Goal: Task Accomplishment & Management: Use online tool/utility

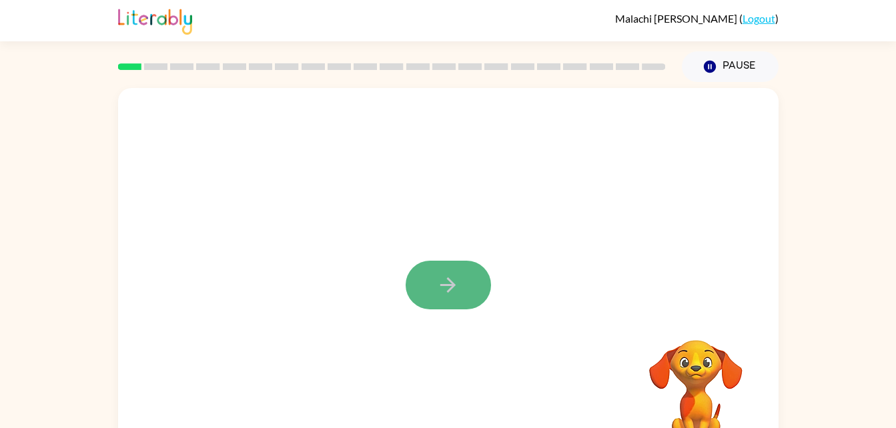
click at [465, 286] on button "button" at bounding box center [447, 285] width 85 height 49
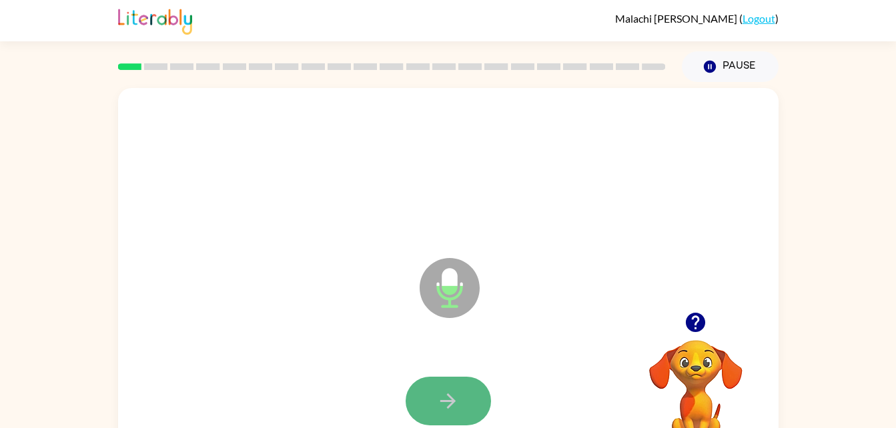
click at [439, 383] on button "button" at bounding box center [447, 401] width 85 height 49
click at [445, 389] on icon "button" at bounding box center [447, 400] width 23 height 23
click at [451, 391] on icon "button" at bounding box center [447, 400] width 23 height 23
click at [447, 363] on div at bounding box center [447, 401] width 633 height 109
click at [447, 374] on div at bounding box center [447, 401] width 633 height 109
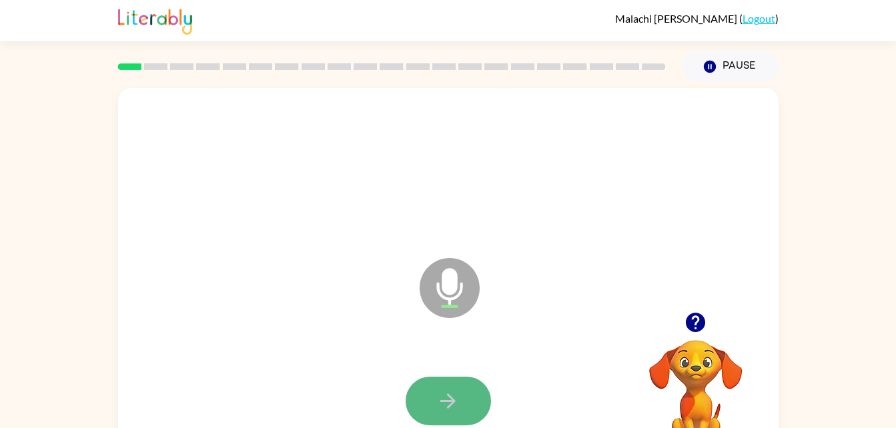
click at [435, 385] on button "button" at bounding box center [447, 401] width 85 height 49
click at [441, 403] on icon "button" at bounding box center [447, 400] width 23 height 23
click at [435, 385] on button "button" at bounding box center [447, 401] width 85 height 49
click at [453, 402] on icon "button" at bounding box center [447, 400] width 15 height 15
click at [447, 399] on icon "button" at bounding box center [447, 400] width 23 height 23
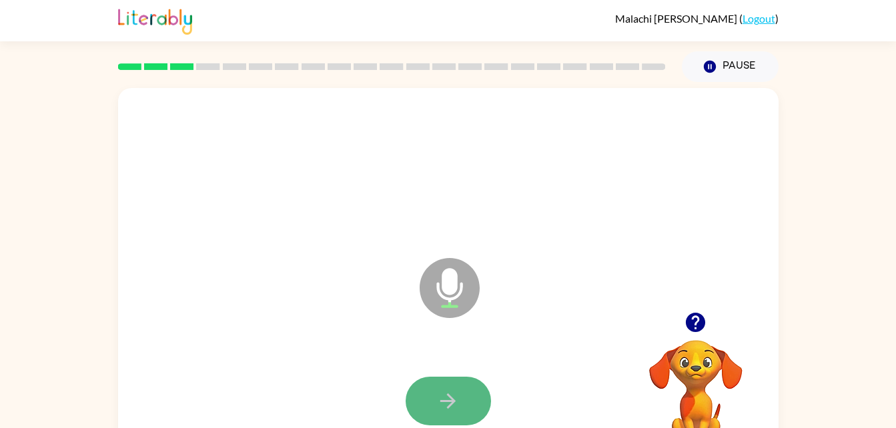
click at [446, 397] on icon "button" at bounding box center [447, 400] width 23 height 23
click at [443, 405] on icon "button" at bounding box center [447, 400] width 23 height 23
click at [438, 413] on button "button" at bounding box center [447, 401] width 85 height 49
click at [451, 404] on icon "button" at bounding box center [447, 400] width 15 height 15
click at [443, 384] on button "button" at bounding box center [447, 401] width 85 height 49
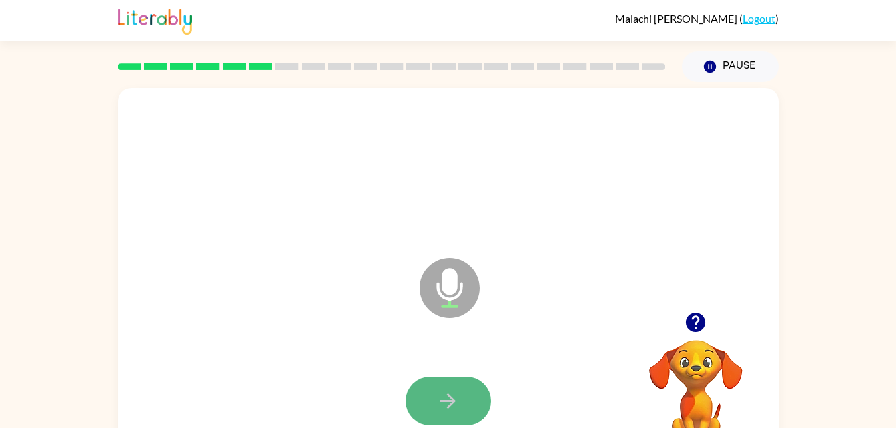
click at [443, 399] on icon "button" at bounding box center [447, 400] width 23 height 23
click at [465, 383] on button "button" at bounding box center [447, 401] width 85 height 49
click at [463, 381] on button "button" at bounding box center [447, 401] width 85 height 49
click at [431, 393] on button "button" at bounding box center [447, 401] width 85 height 49
click at [450, 385] on button "button" at bounding box center [447, 401] width 85 height 49
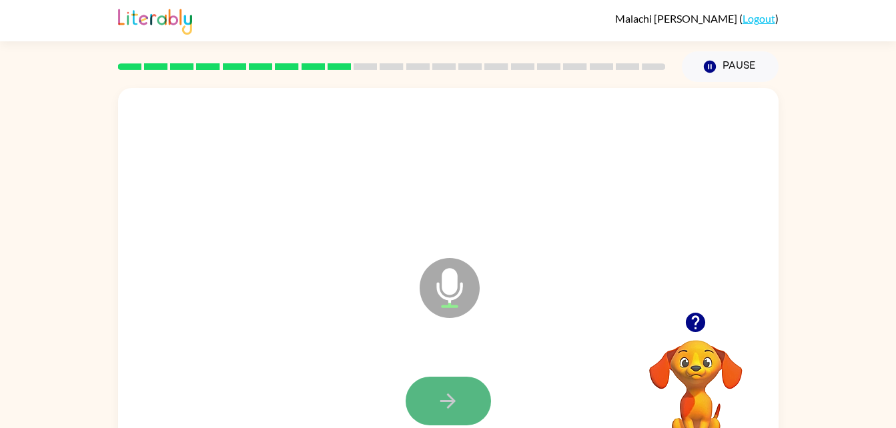
click at [446, 391] on icon "button" at bounding box center [447, 400] width 23 height 23
click at [442, 392] on icon "button" at bounding box center [447, 400] width 23 height 23
click at [444, 391] on icon "button" at bounding box center [447, 400] width 23 height 23
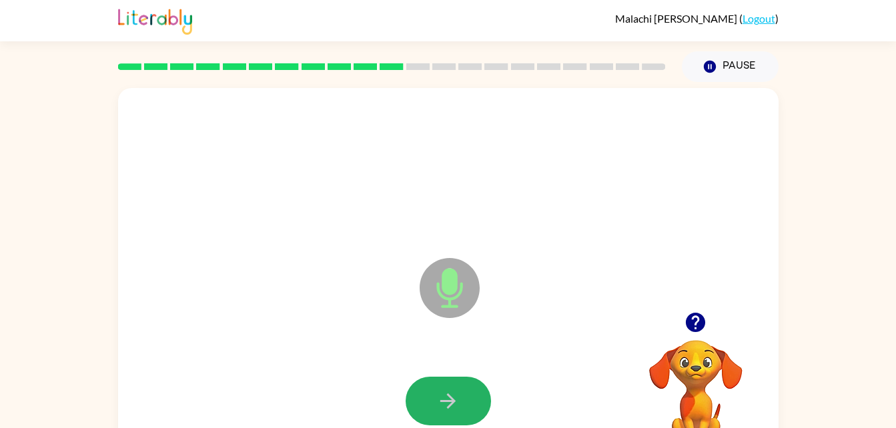
click at [444, 391] on icon "button" at bounding box center [447, 400] width 23 height 23
click at [447, 395] on icon "button" at bounding box center [447, 400] width 15 height 15
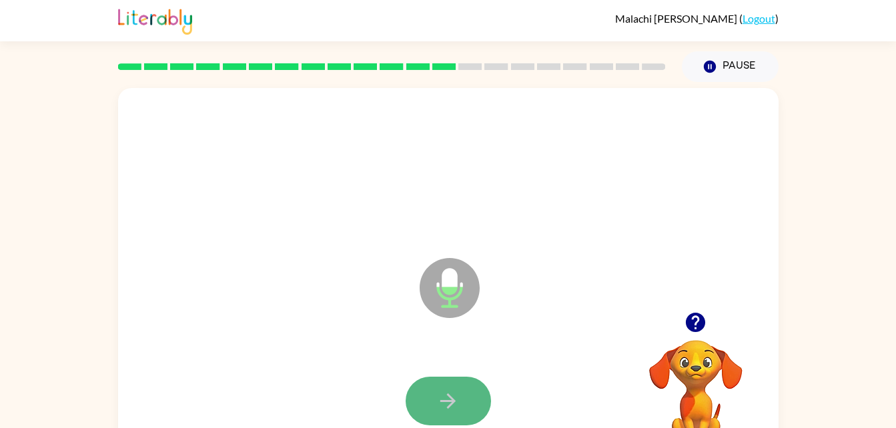
click at [453, 403] on icon "button" at bounding box center [447, 400] width 15 height 15
click at [451, 375] on div at bounding box center [447, 401] width 633 height 109
click at [443, 384] on button "button" at bounding box center [447, 401] width 85 height 49
click at [451, 397] on icon "button" at bounding box center [447, 400] width 15 height 15
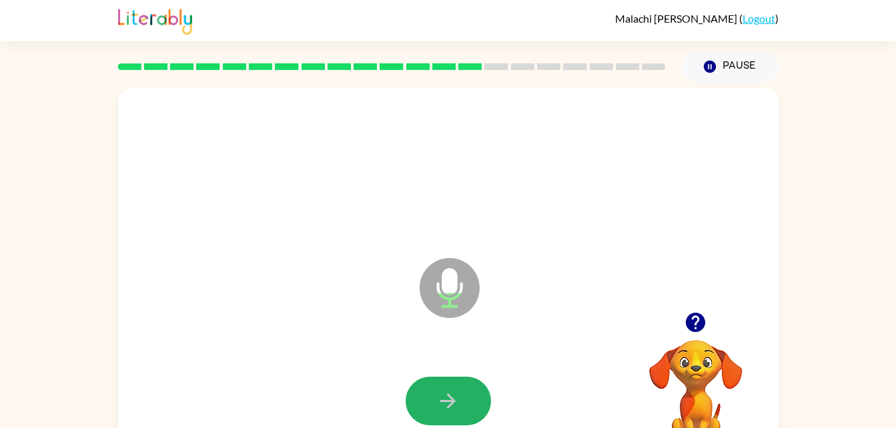
click at [451, 397] on icon "button" at bounding box center [447, 400] width 15 height 15
click at [460, 388] on button "button" at bounding box center [447, 401] width 85 height 49
click at [439, 418] on button "button" at bounding box center [447, 401] width 85 height 49
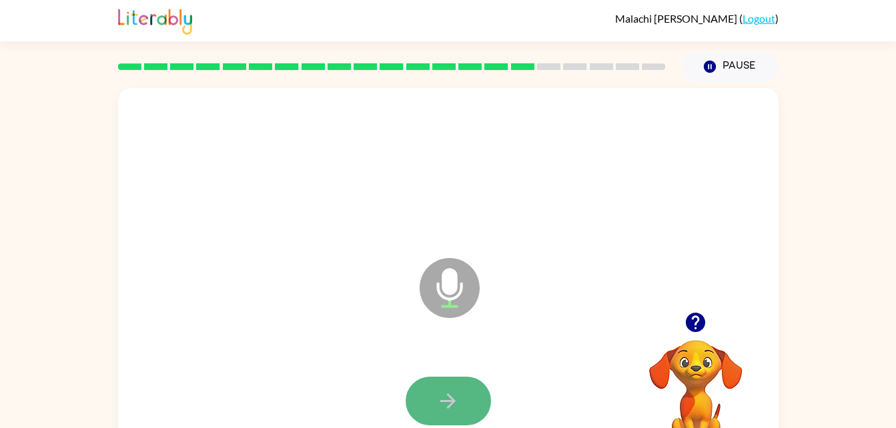
click at [457, 404] on icon "button" at bounding box center [447, 400] width 23 height 23
click at [435, 387] on button "button" at bounding box center [447, 401] width 85 height 49
click at [447, 393] on icon "button" at bounding box center [447, 400] width 23 height 23
click at [438, 380] on button "button" at bounding box center [447, 401] width 85 height 49
click at [431, 386] on button "button" at bounding box center [447, 401] width 85 height 49
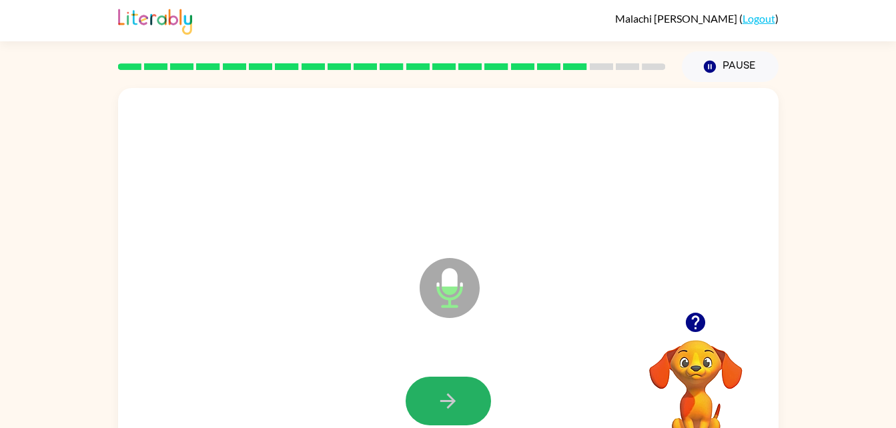
click at [431, 386] on button "button" at bounding box center [447, 401] width 85 height 49
click at [432, 385] on button "button" at bounding box center [447, 401] width 85 height 49
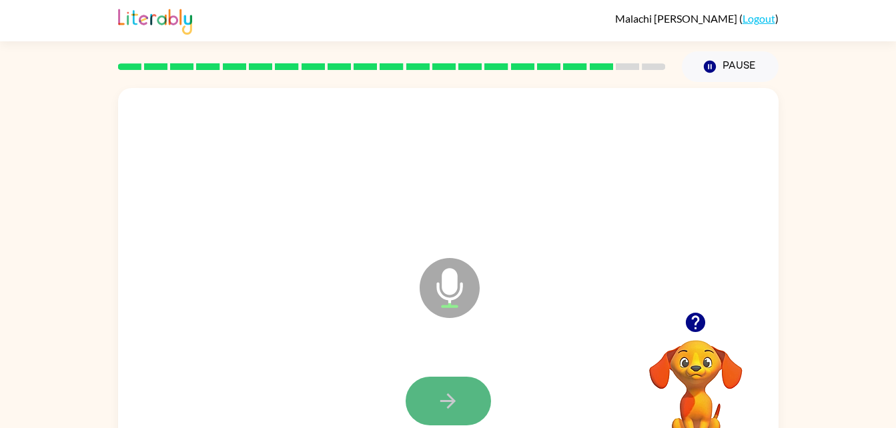
click at [436, 388] on button "button" at bounding box center [447, 401] width 85 height 49
click at [436, 386] on button "button" at bounding box center [447, 401] width 85 height 49
click at [438, 389] on icon "button" at bounding box center [447, 400] width 23 height 23
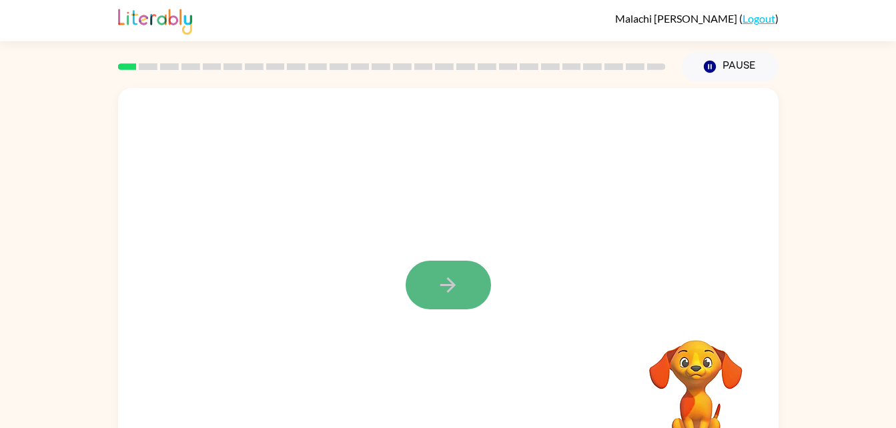
click at [448, 283] on icon "button" at bounding box center [447, 284] width 23 height 23
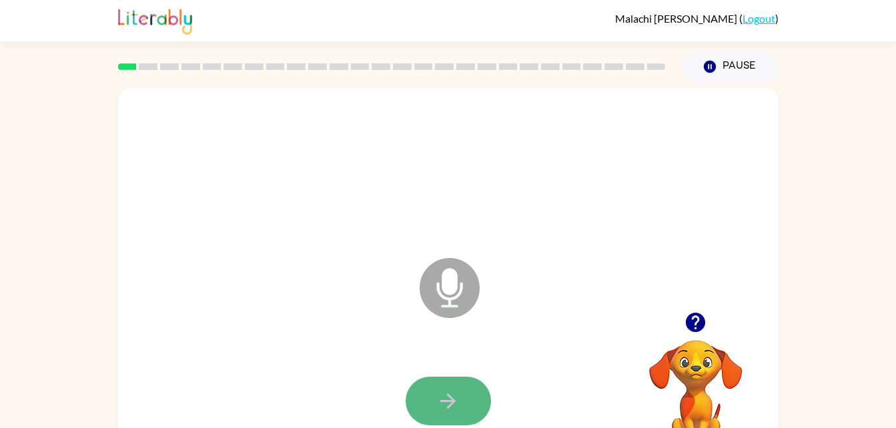
click at [431, 403] on button "button" at bounding box center [447, 401] width 85 height 49
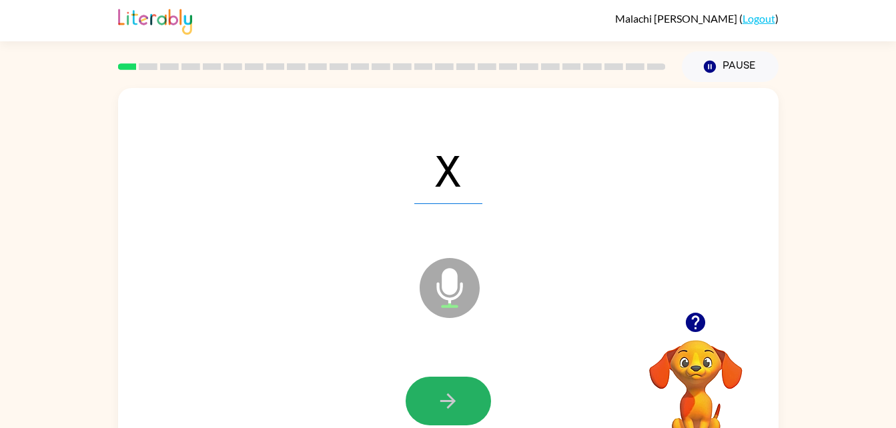
click at [431, 403] on button "button" at bounding box center [447, 401] width 85 height 49
click at [435, 399] on button "button" at bounding box center [447, 401] width 85 height 49
click at [444, 393] on icon "button" at bounding box center [447, 400] width 23 height 23
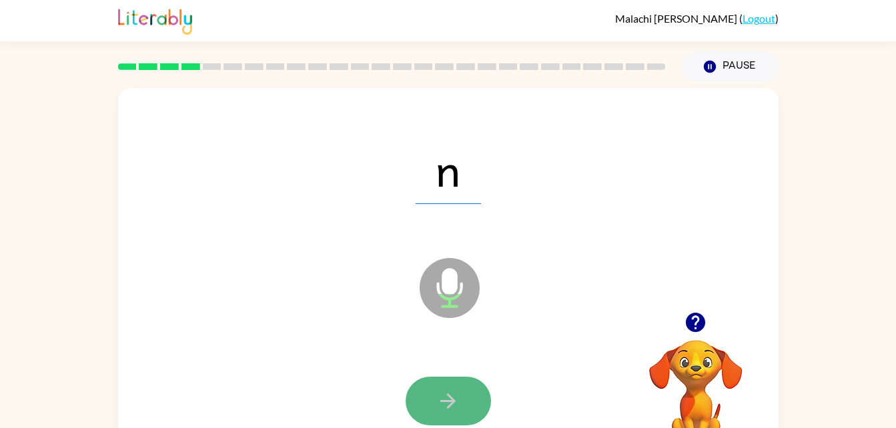
click at [442, 394] on icon "button" at bounding box center [447, 400] width 23 height 23
click at [439, 393] on icon "button" at bounding box center [447, 400] width 23 height 23
click at [431, 398] on button "button" at bounding box center [447, 401] width 85 height 49
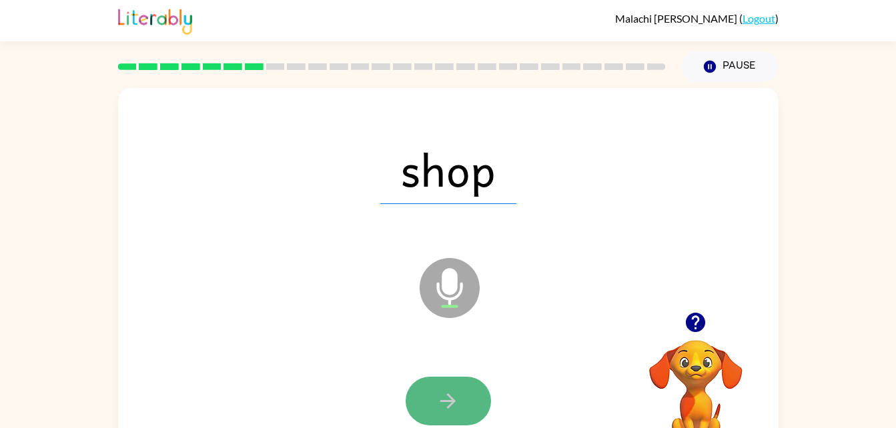
click at [425, 398] on button "button" at bounding box center [447, 401] width 85 height 49
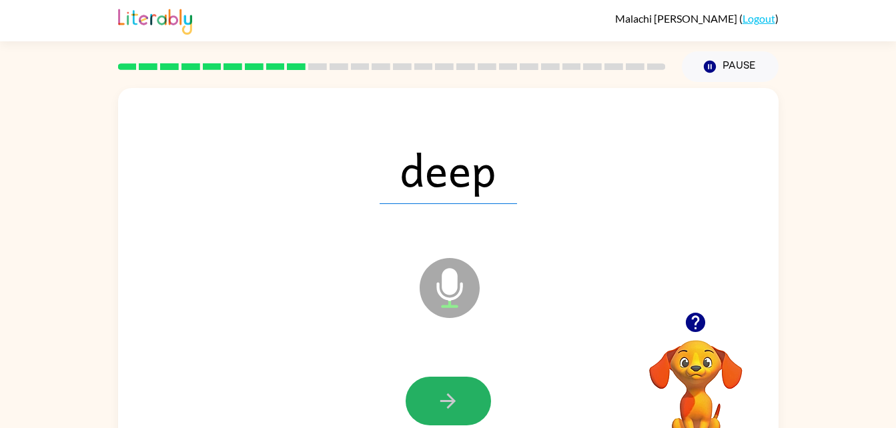
click at [433, 395] on button "button" at bounding box center [447, 401] width 85 height 49
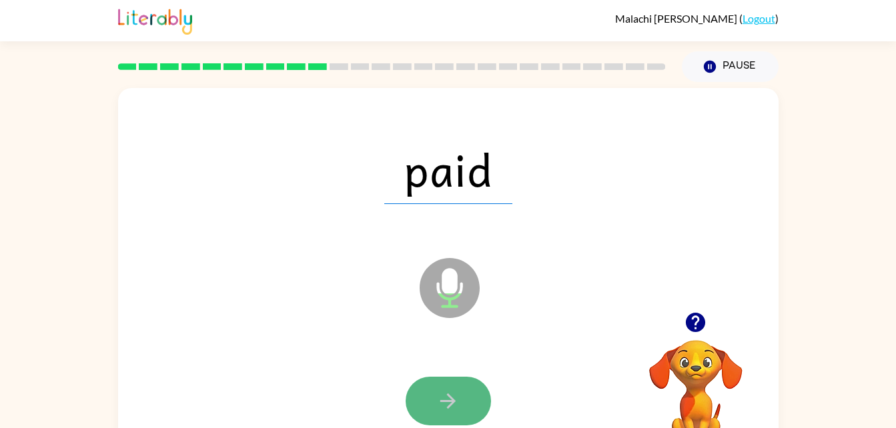
click at [433, 400] on button "button" at bounding box center [447, 401] width 85 height 49
click at [465, 389] on button "button" at bounding box center [447, 401] width 85 height 49
click at [461, 391] on button "button" at bounding box center [447, 401] width 85 height 49
click at [453, 389] on icon "button" at bounding box center [447, 400] width 23 height 23
click at [455, 389] on icon "button" at bounding box center [447, 400] width 23 height 23
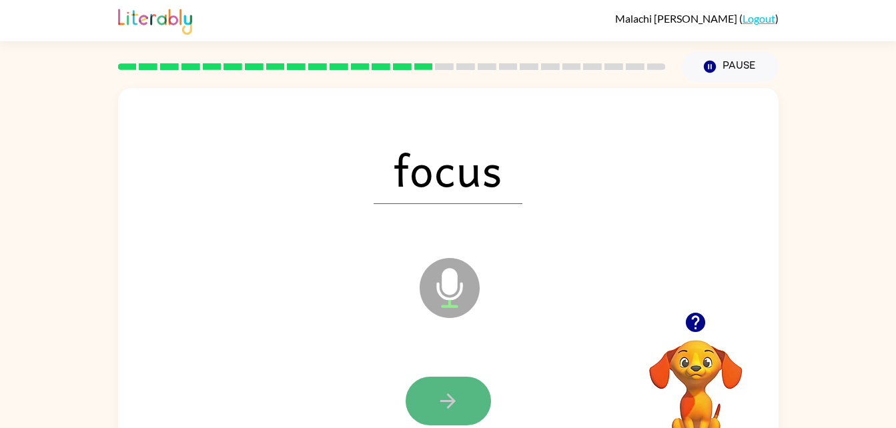
click at [453, 393] on icon "button" at bounding box center [447, 400] width 23 height 23
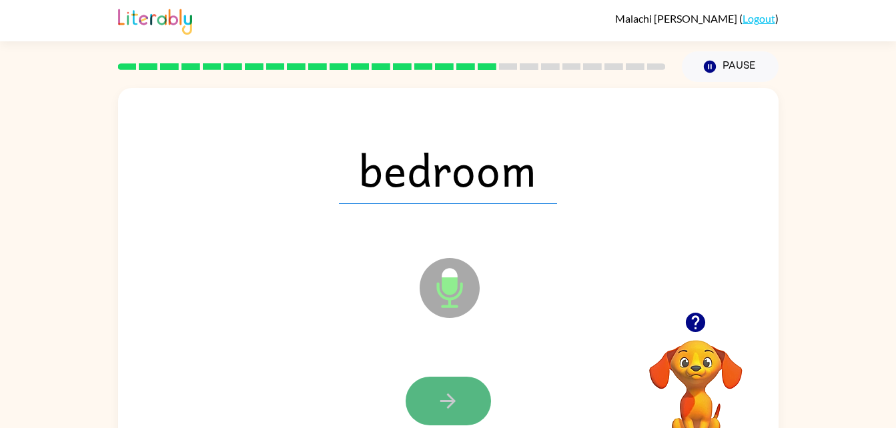
click at [446, 398] on icon "button" at bounding box center [447, 400] width 23 height 23
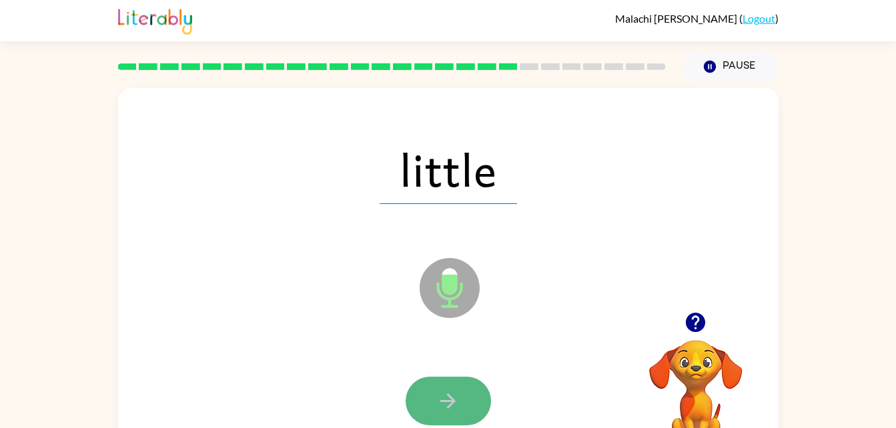
click at [440, 397] on icon "button" at bounding box center [447, 400] width 23 height 23
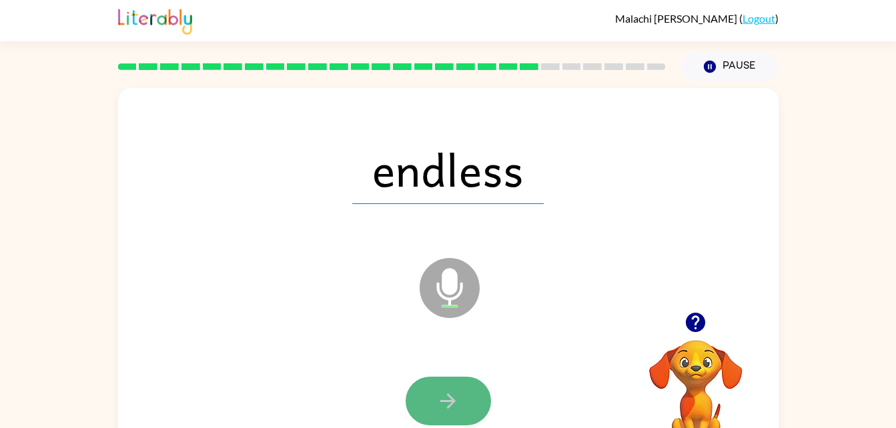
click at [441, 395] on icon "button" at bounding box center [447, 400] width 23 height 23
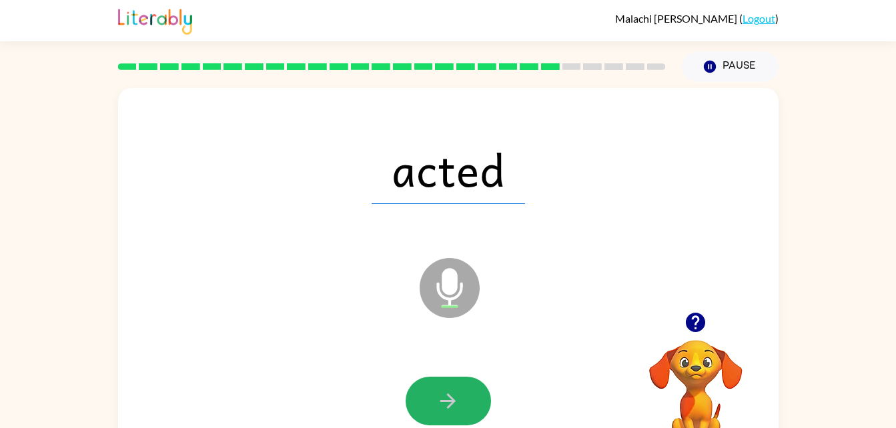
click at [453, 395] on icon "button" at bounding box center [447, 400] width 23 height 23
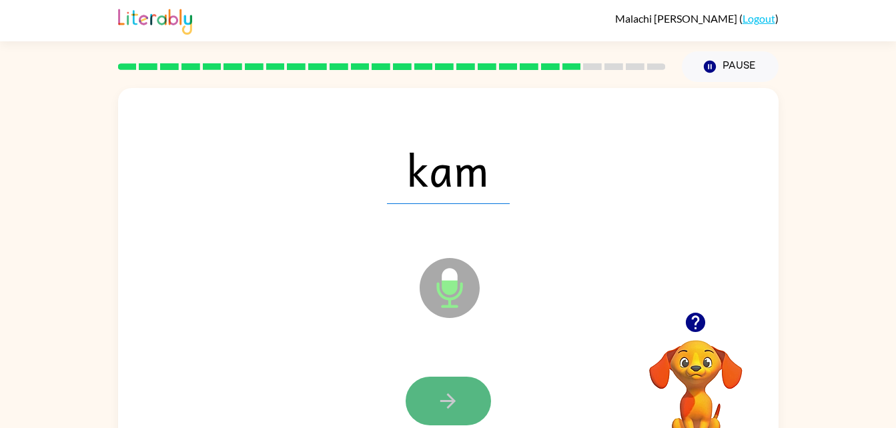
click at [449, 386] on button "button" at bounding box center [447, 401] width 85 height 49
click at [444, 391] on icon "button" at bounding box center [447, 400] width 23 height 23
click at [449, 382] on button "button" at bounding box center [447, 401] width 85 height 49
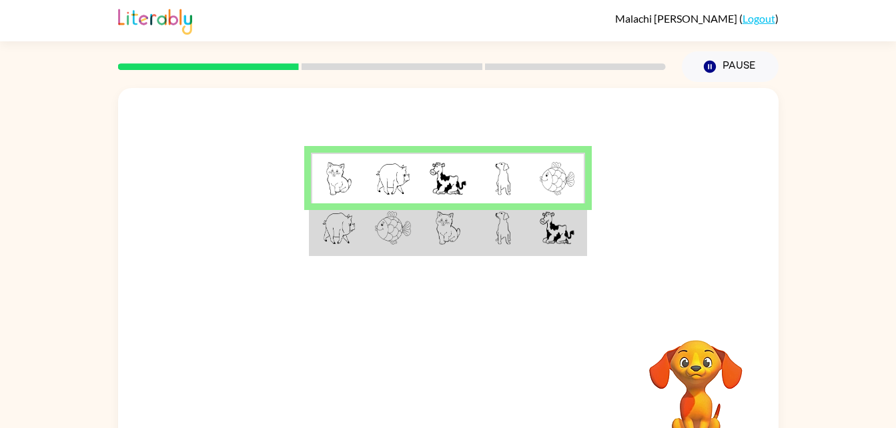
click at [367, 227] on td at bounding box center [392, 228] width 55 height 51
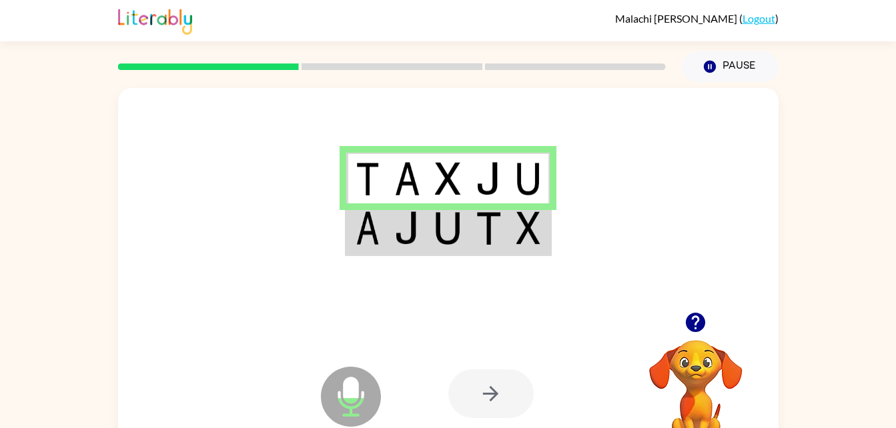
click at [479, 370] on div at bounding box center [490, 393] width 85 height 49
click at [497, 395] on div at bounding box center [490, 393] width 85 height 49
click at [344, 63] on div at bounding box center [391, 66] width 563 height 47
click at [431, 184] on td at bounding box center [447, 178] width 41 height 51
click at [431, 231] on td at bounding box center [447, 228] width 41 height 51
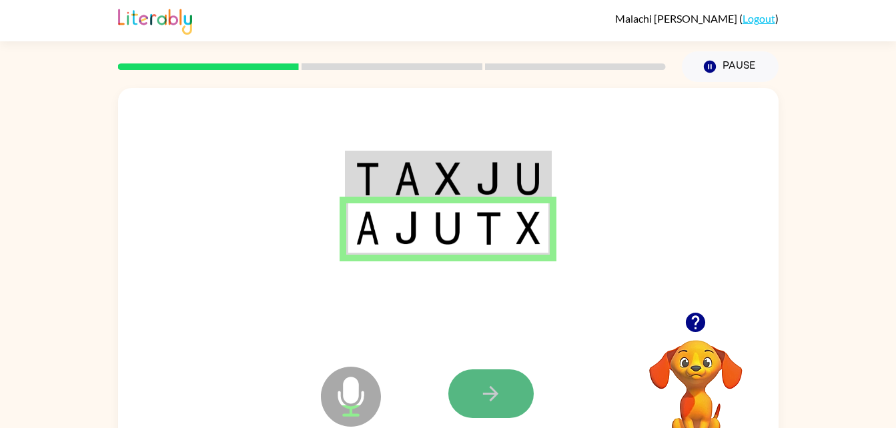
click at [501, 385] on icon "button" at bounding box center [490, 393] width 23 height 23
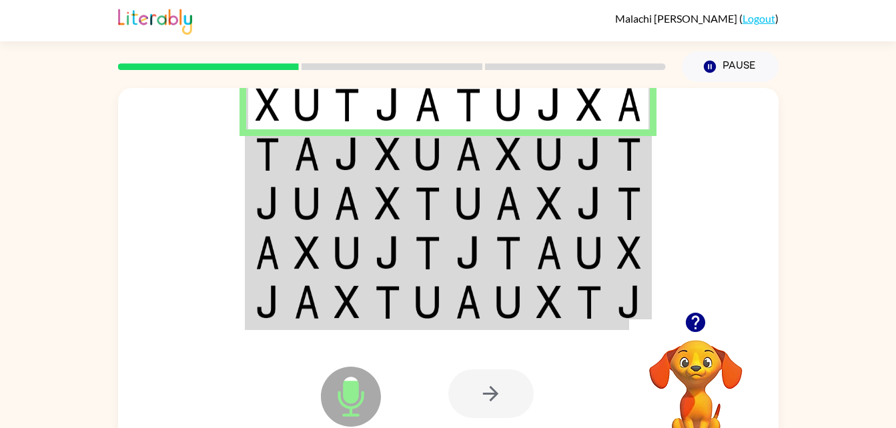
click at [409, 161] on td at bounding box center [427, 153] width 41 height 49
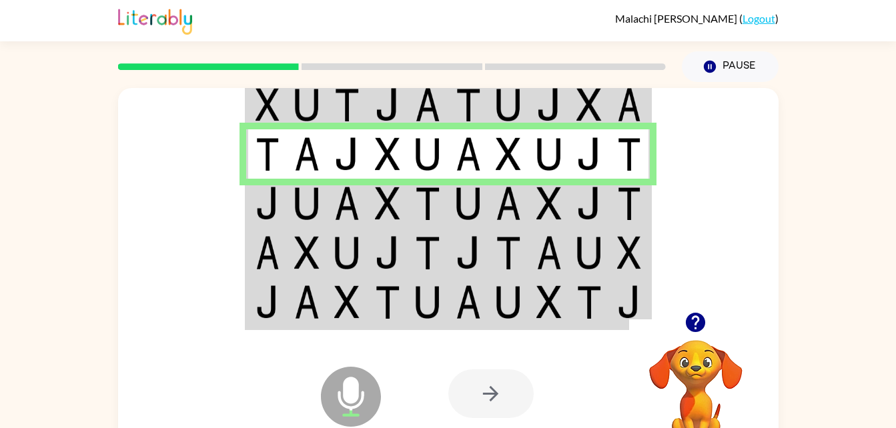
click at [419, 205] on img at bounding box center [427, 203] width 25 height 33
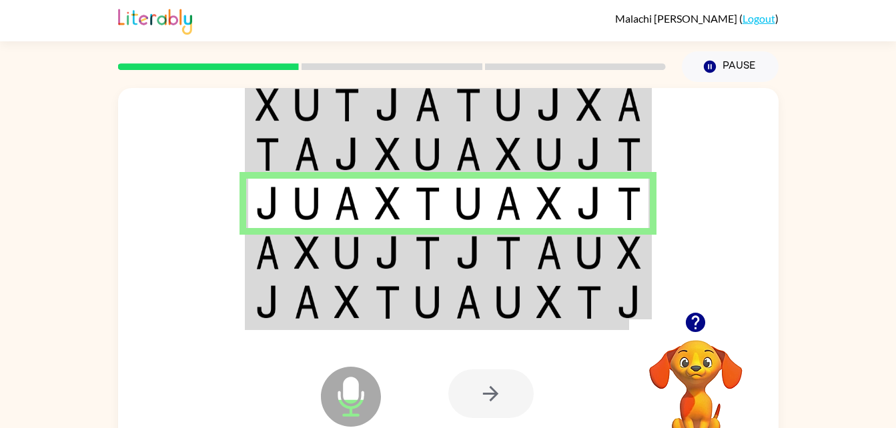
click at [431, 250] on img at bounding box center [427, 252] width 25 height 33
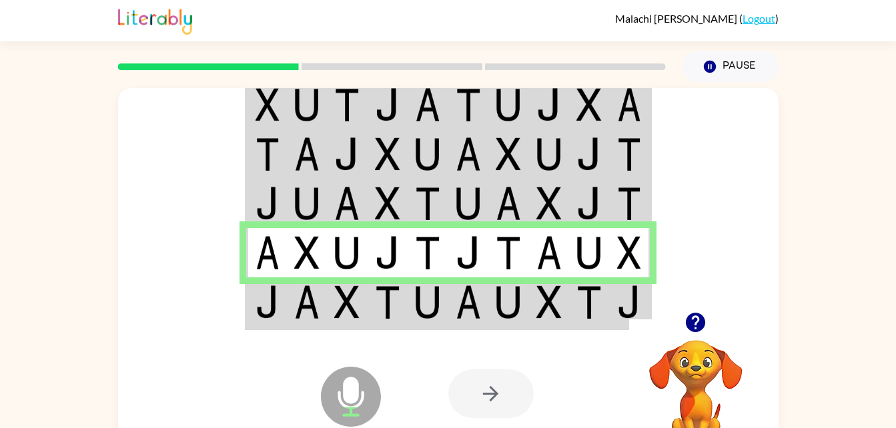
click at [457, 307] on img at bounding box center [467, 301] width 25 height 33
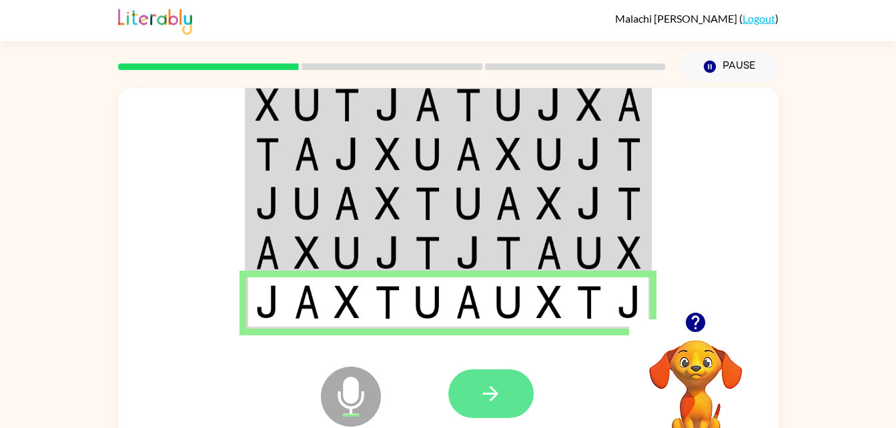
click at [486, 400] on icon "button" at bounding box center [490, 393] width 23 height 23
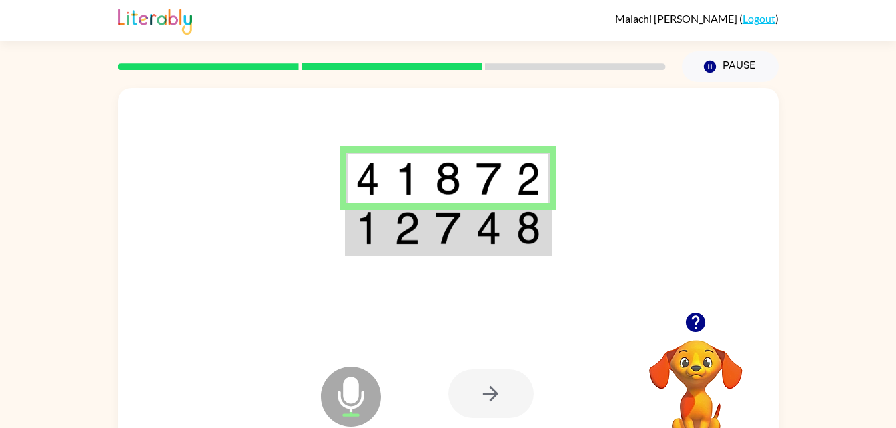
click at [392, 241] on td at bounding box center [407, 228] width 41 height 51
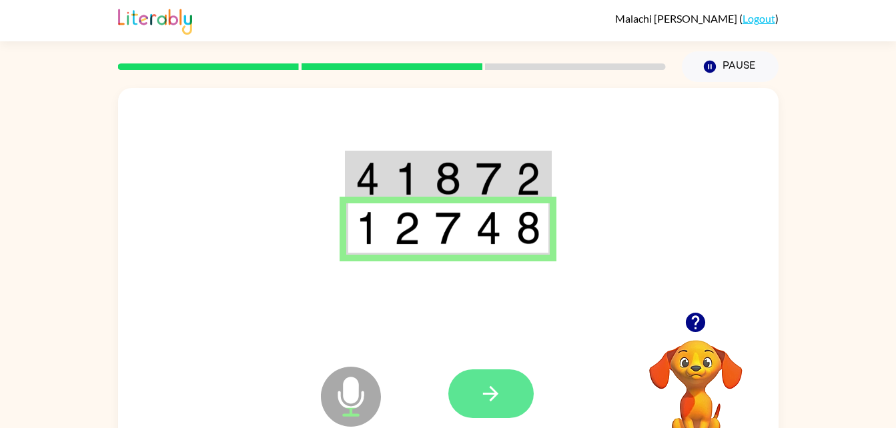
click at [476, 387] on button "button" at bounding box center [490, 393] width 85 height 49
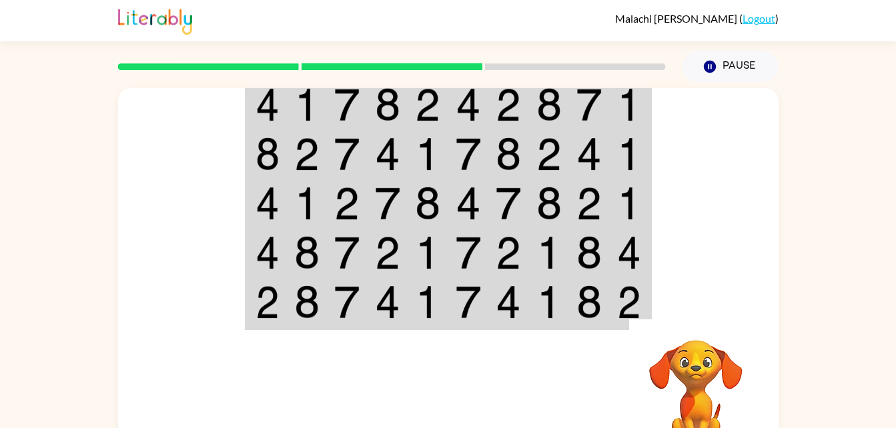
click at [371, 97] on td at bounding box center [387, 104] width 41 height 51
click at [387, 101] on img at bounding box center [387, 104] width 25 height 33
click at [383, 117] on img at bounding box center [387, 104] width 25 height 33
click at [386, 155] on img at bounding box center [387, 153] width 25 height 33
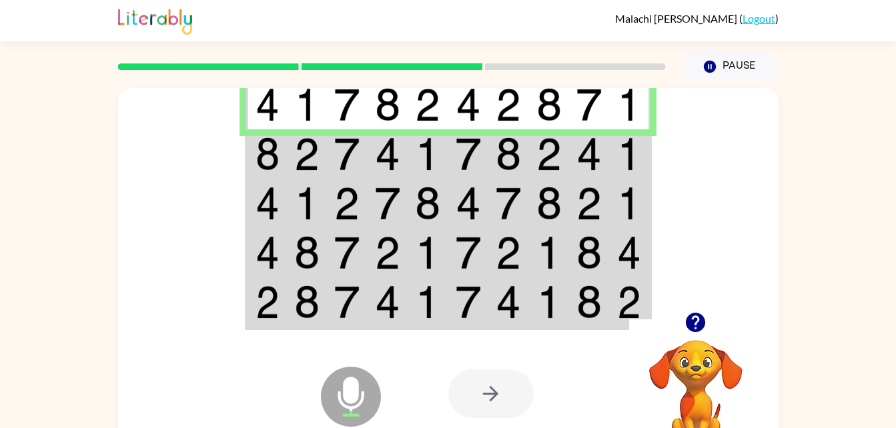
click at [378, 114] on img at bounding box center [387, 104] width 25 height 33
click at [385, 155] on img at bounding box center [387, 153] width 25 height 33
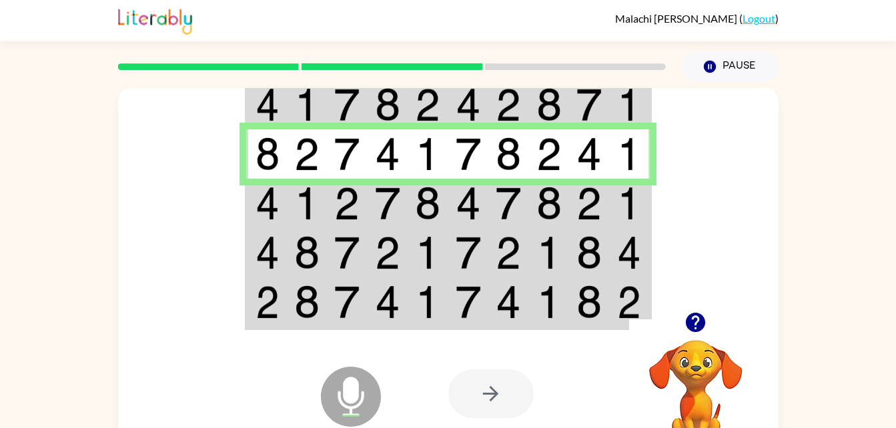
click at [384, 195] on img at bounding box center [387, 203] width 25 height 33
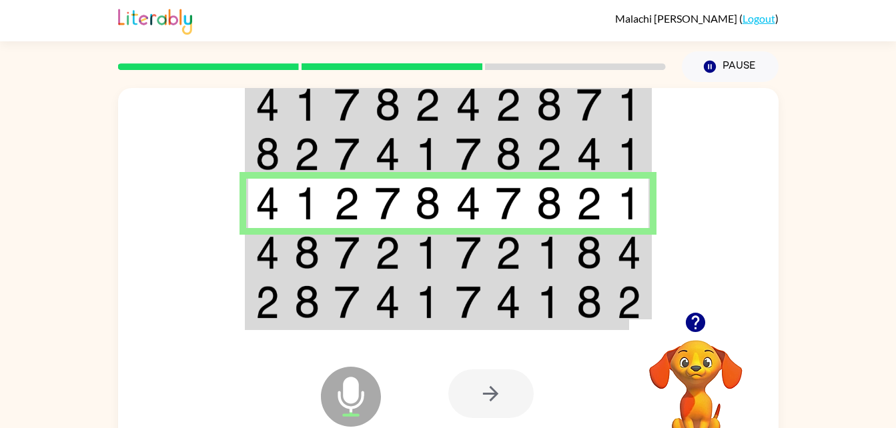
click at [391, 259] on img at bounding box center [387, 252] width 25 height 33
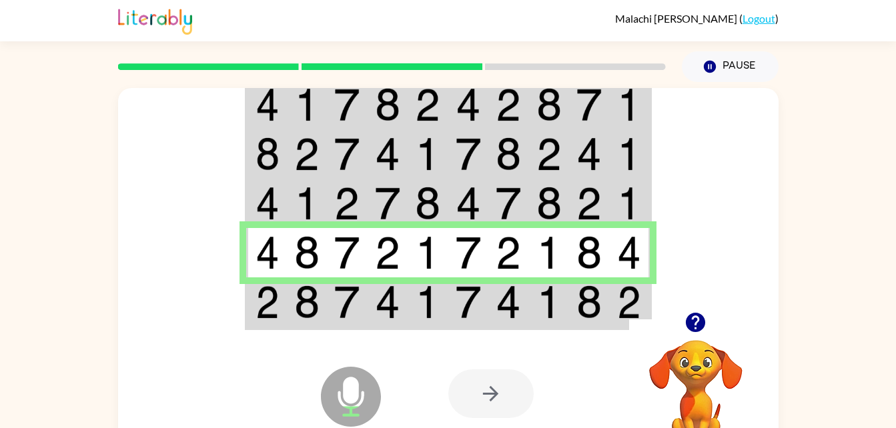
click at [405, 299] on td at bounding box center [387, 302] width 41 height 51
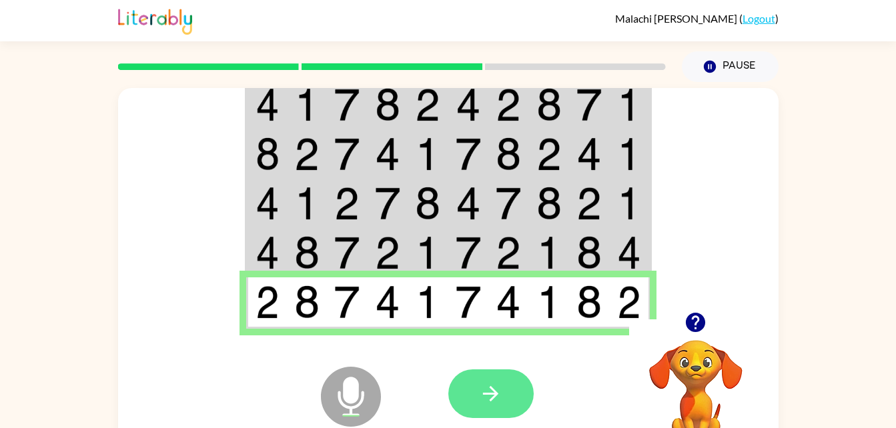
click at [476, 401] on button "button" at bounding box center [490, 393] width 85 height 49
